Goal: Task Accomplishment & Management: Complete application form

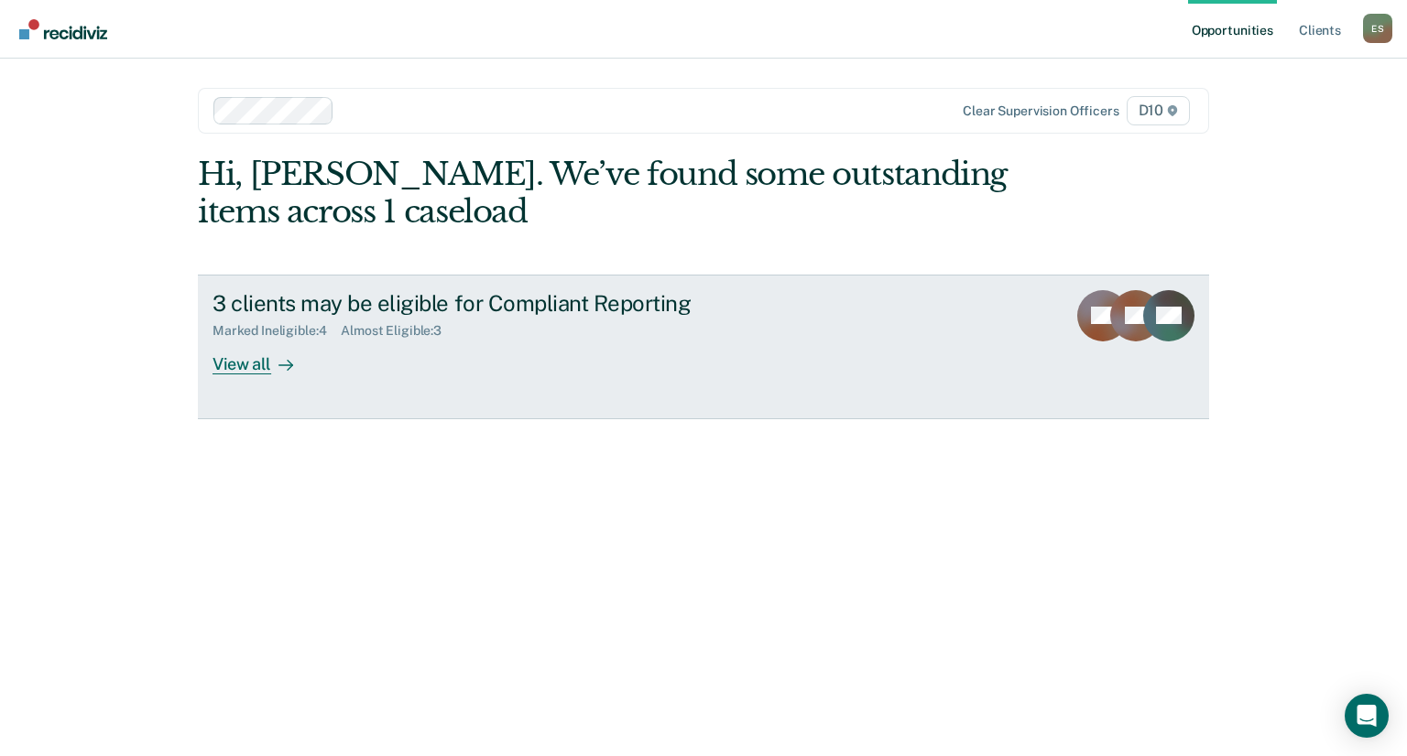
click at [211, 371] on link "3 clients may be eligible for Compliant Reporting Marked Ineligible : 4 Almost …" at bounding box center [703, 347] width 1011 height 145
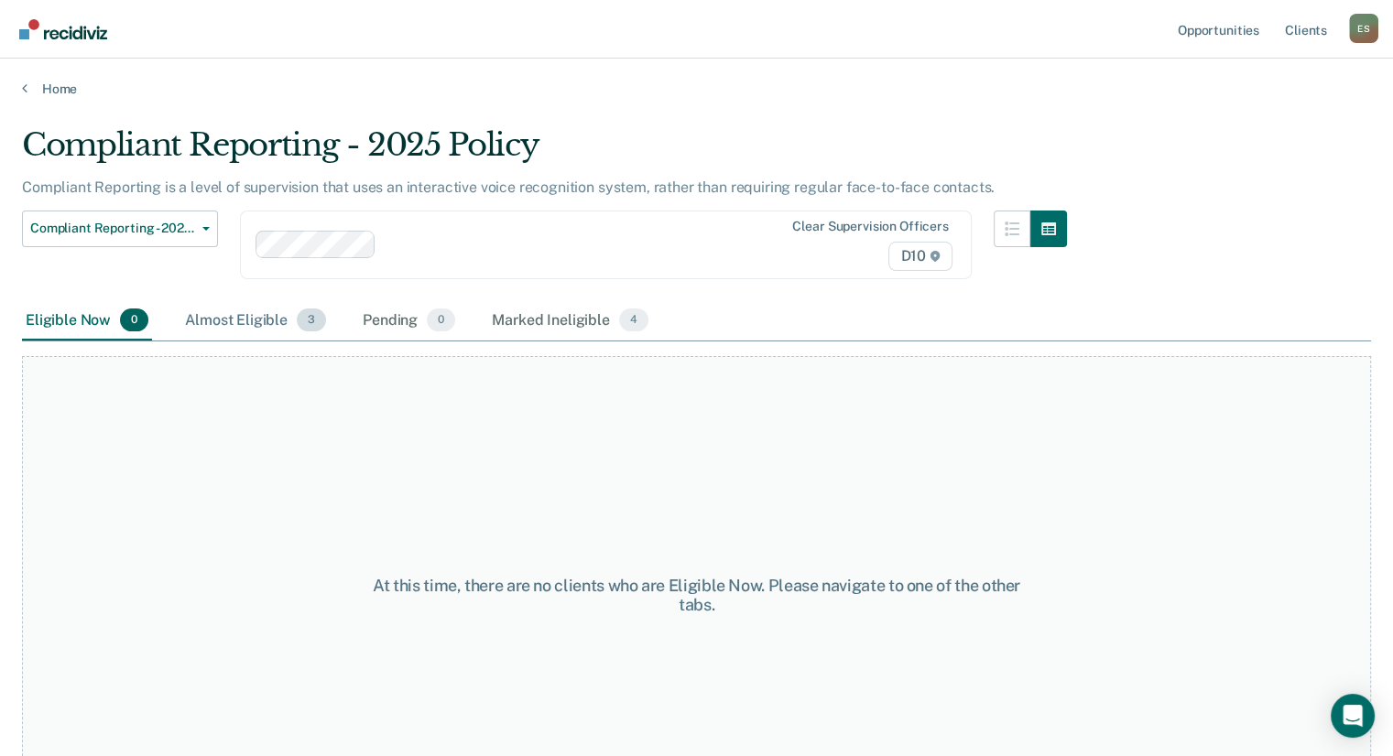
click at [253, 323] on div "Almost Eligible 3" at bounding box center [255, 321] width 148 height 40
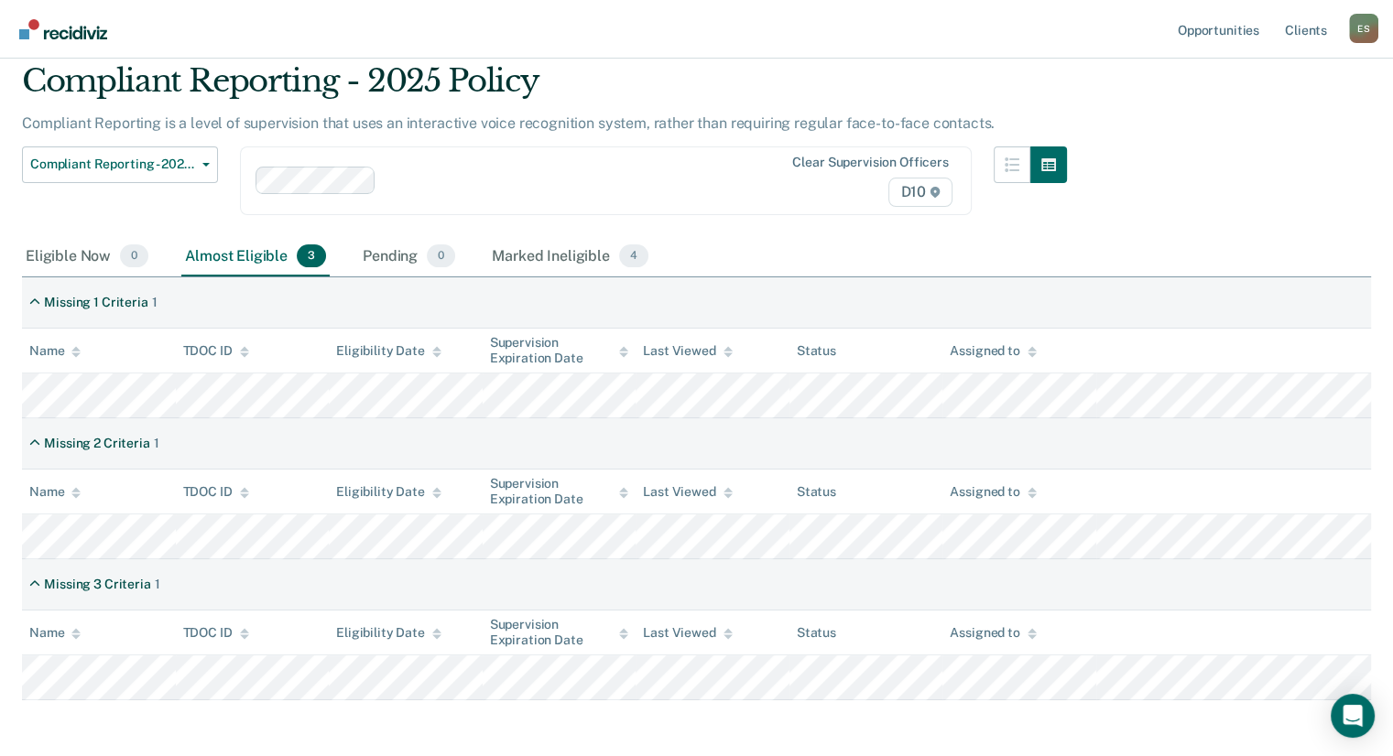
scroll to position [92, 0]
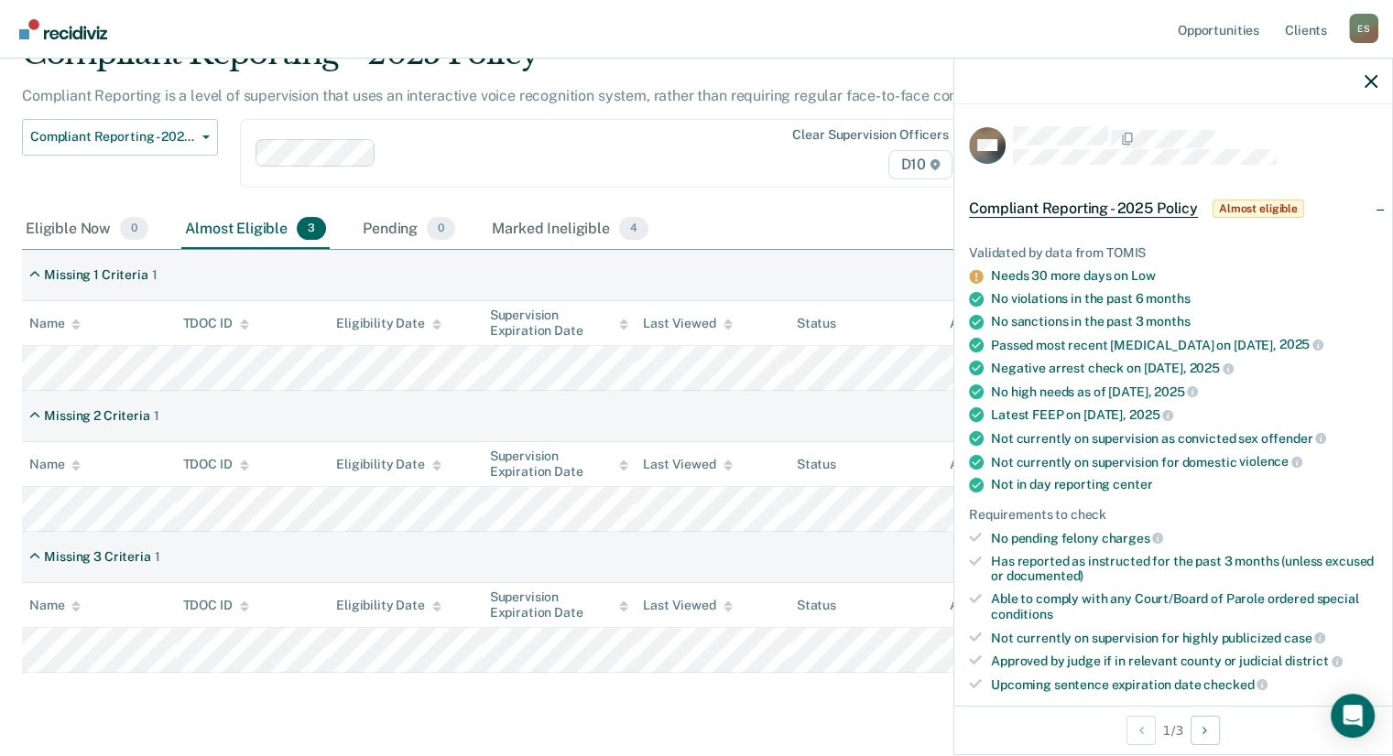
click at [876, 474] on th "Status" at bounding box center [866, 464] width 154 height 45
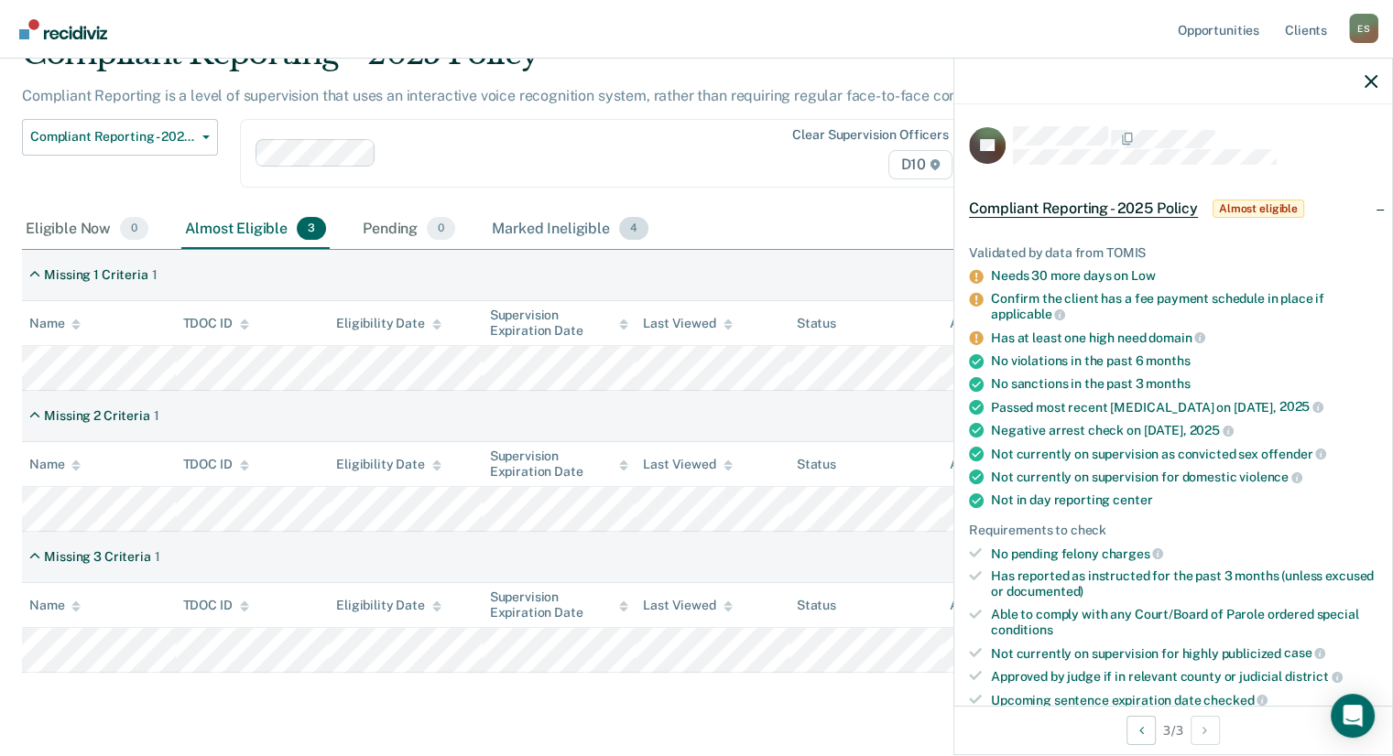
click at [534, 234] on div "Marked Ineligible 4" at bounding box center [570, 230] width 164 height 40
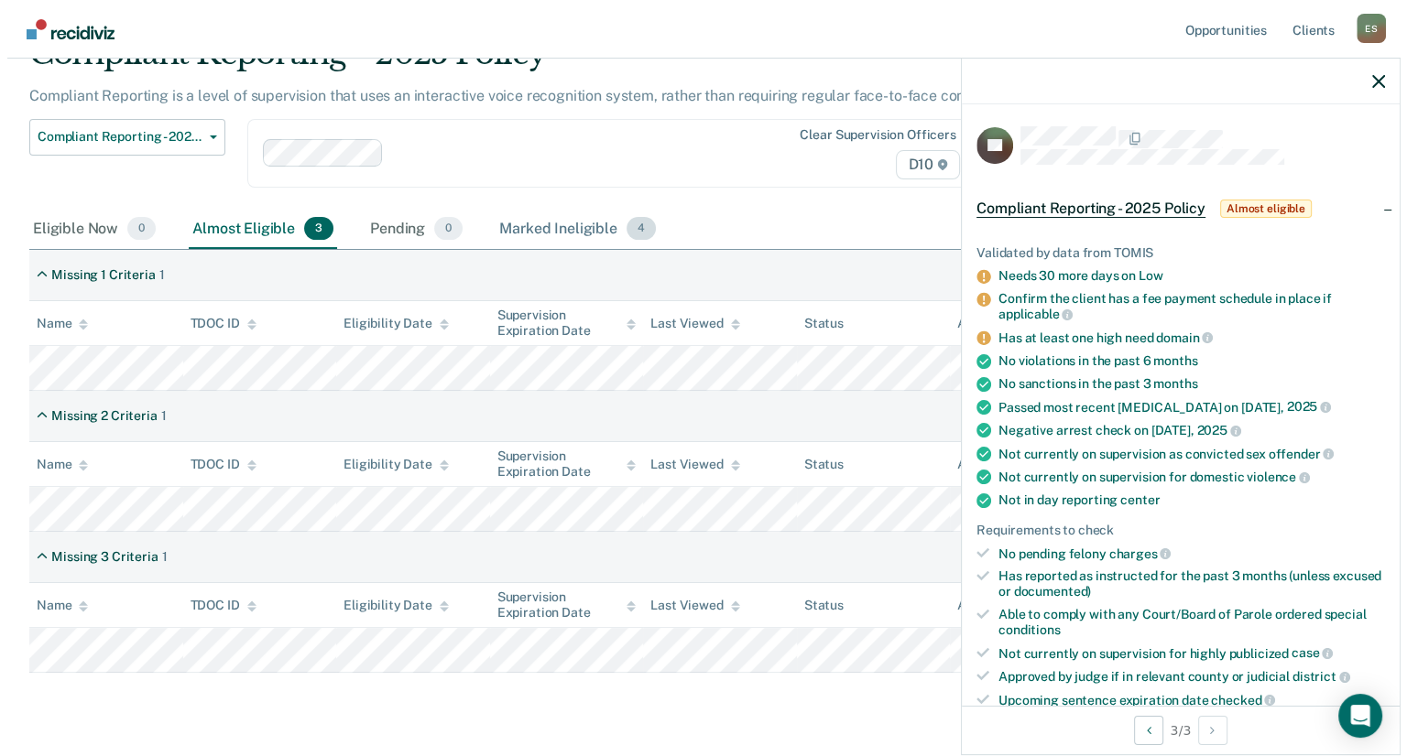
scroll to position [0, 0]
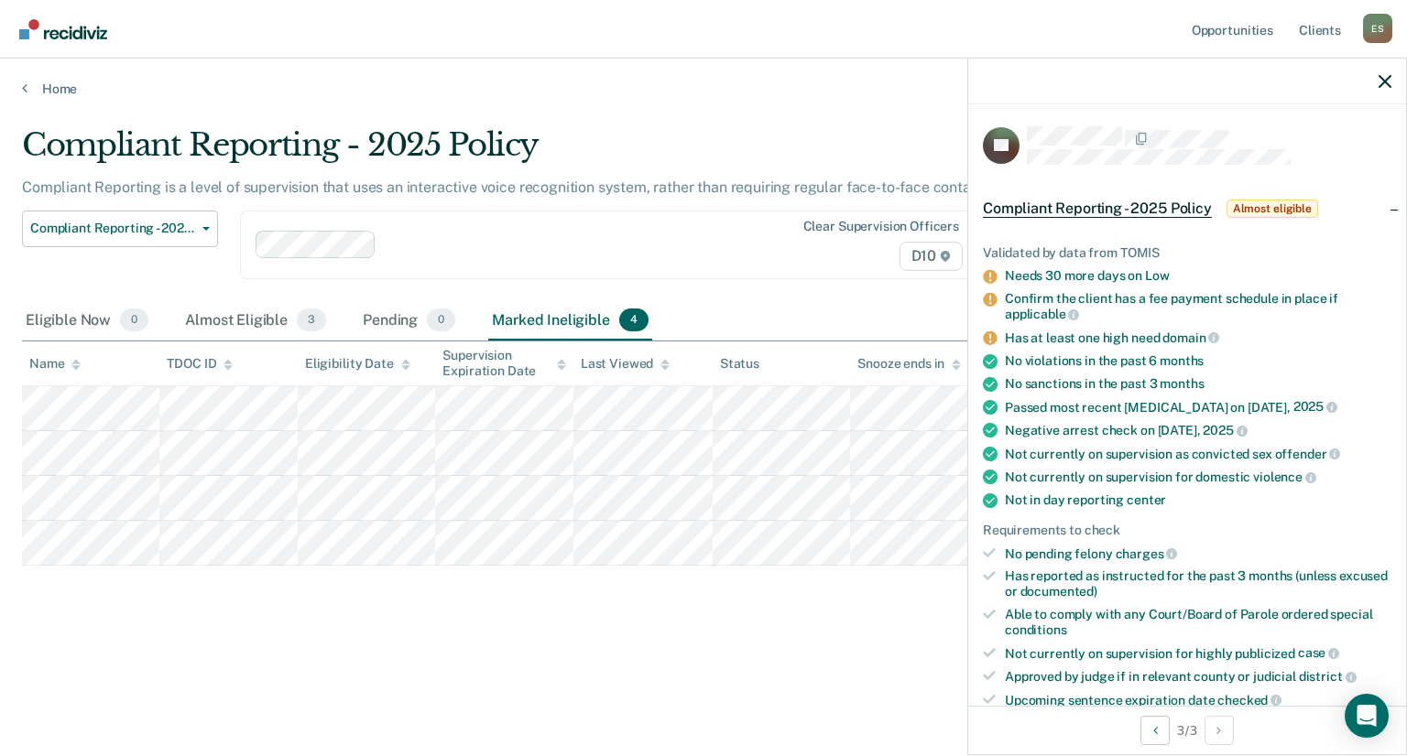
click at [583, 662] on div "Compliant Reporting - 2025 Policy Compliant Reporting is a level of supervision…" at bounding box center [703, 401] width 1363 height 551
click at [1376, 79] on div at bounding box center [1187, 82] width 438 height 46
click at [1380, 81] on icon "button" at bounding box center [1384, 81] width 13 height 13
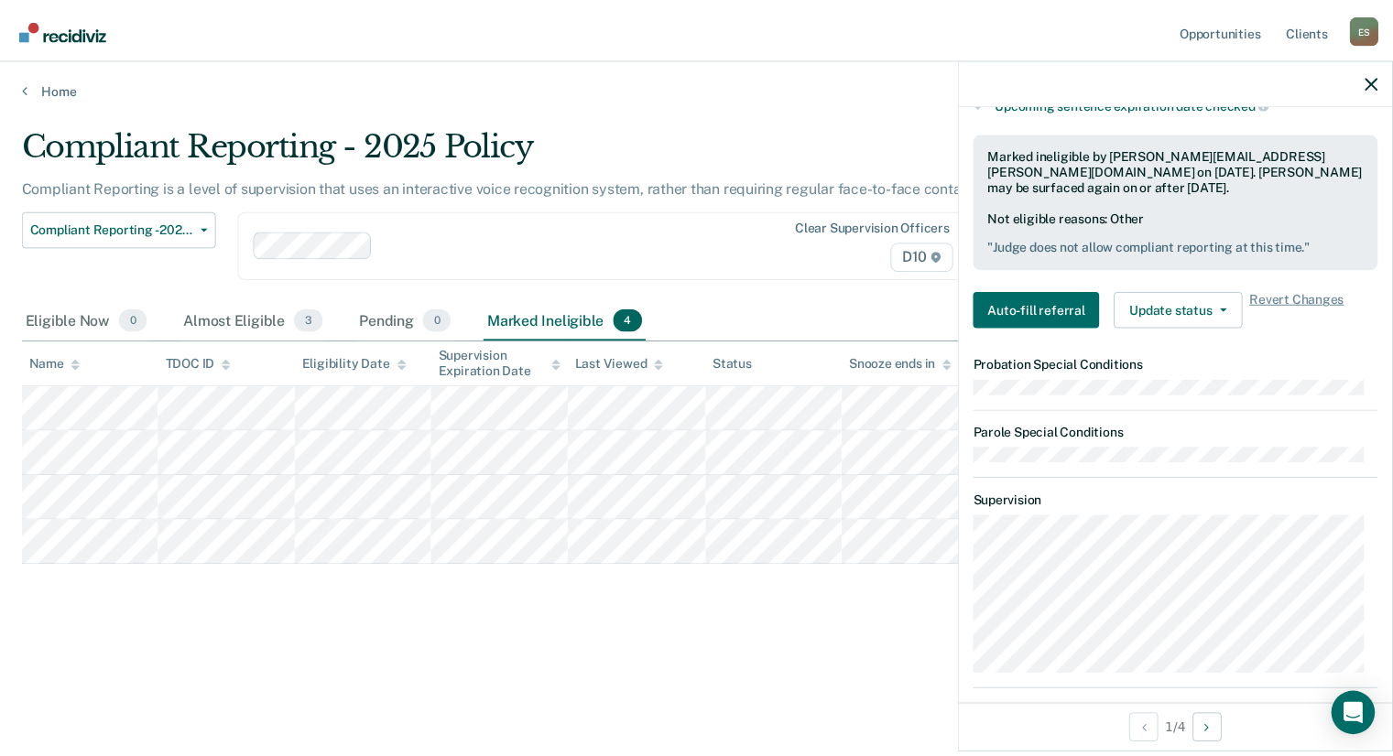
scroll to position [641, 0]
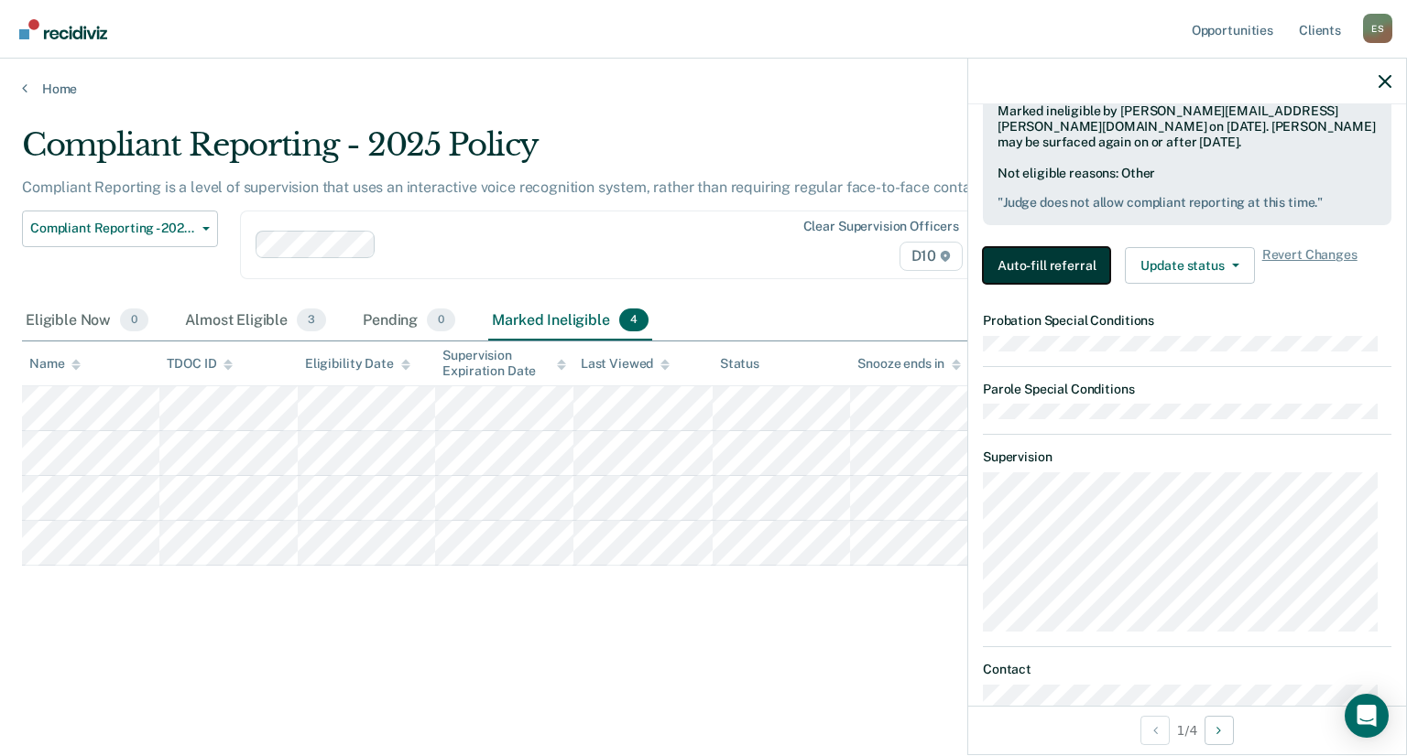
click at [1021, 261] on button "Auto-fill referral" at bounding box center [1046, 265] width 127 height 37
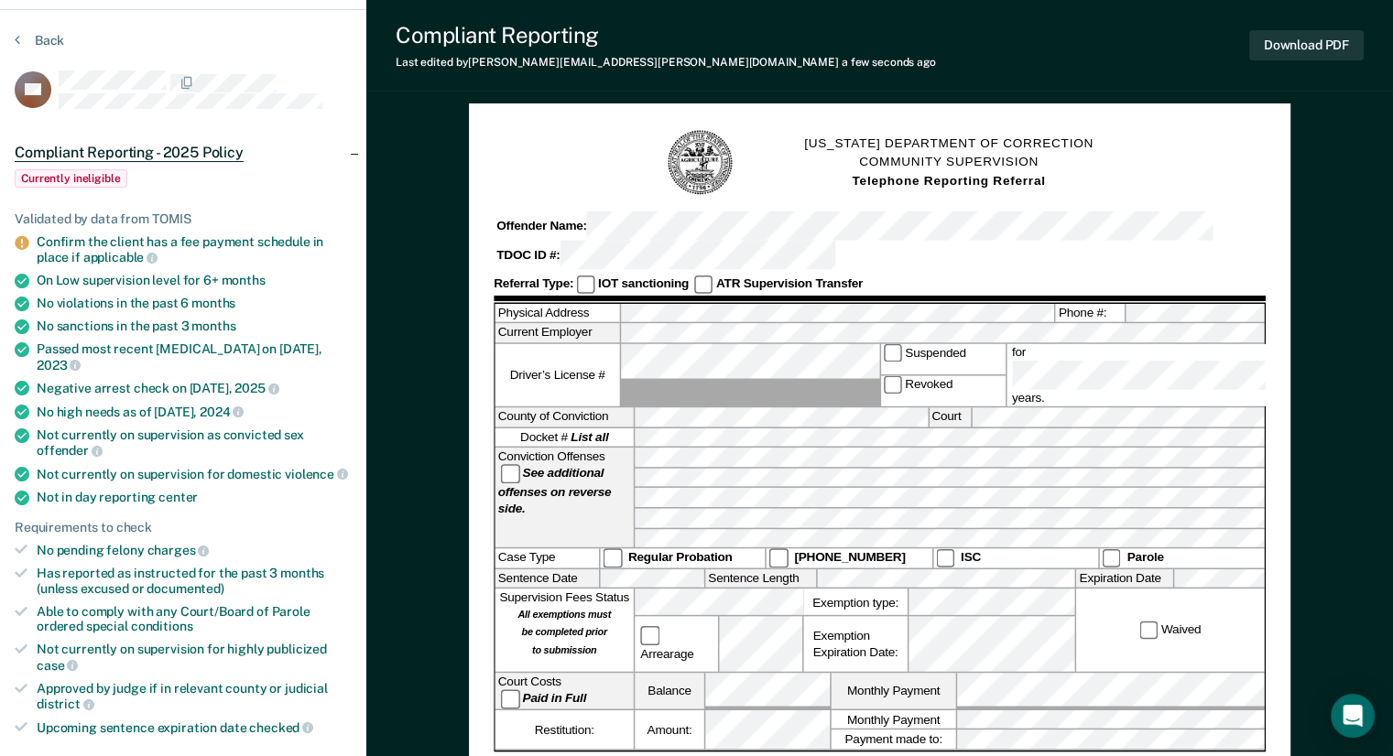
scroll to position [92, 0]
